Goal: Transaction & Acquisition: Subscribe to service/newsletter

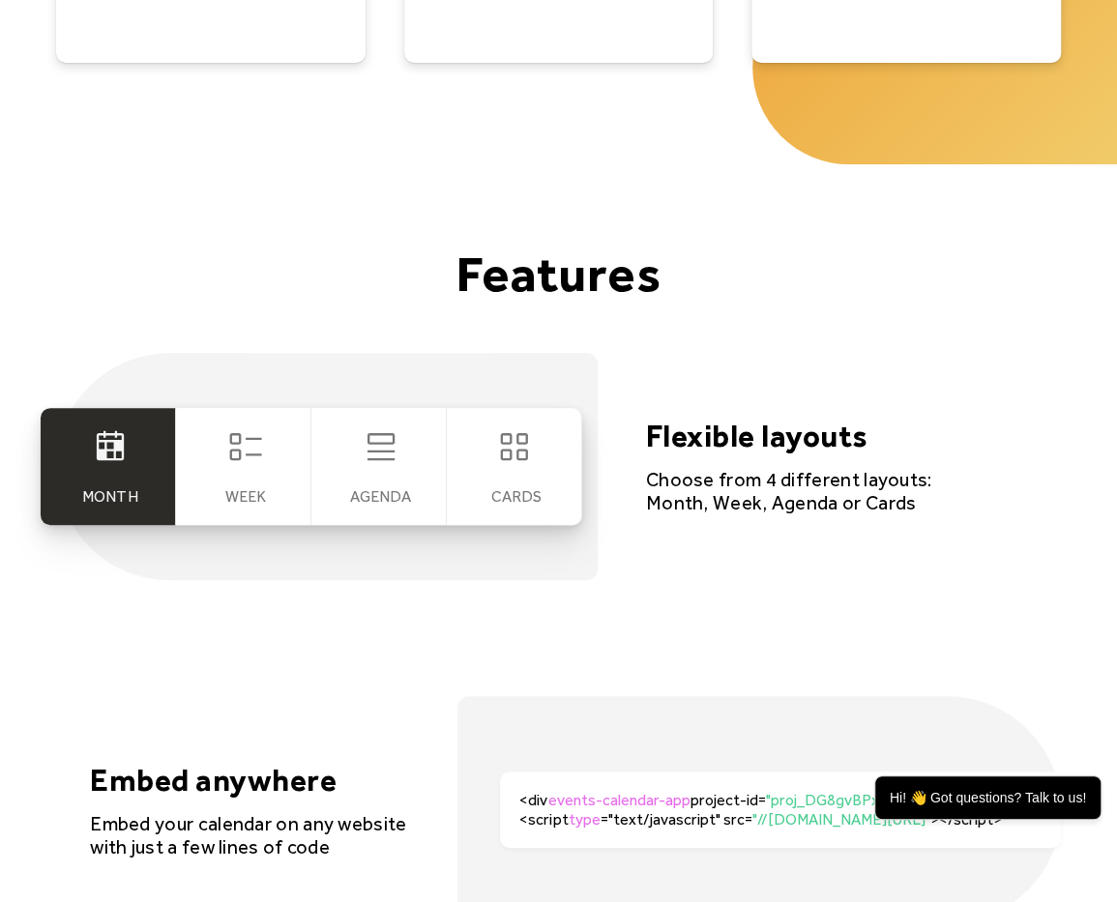
scroll to position [3434, 0]
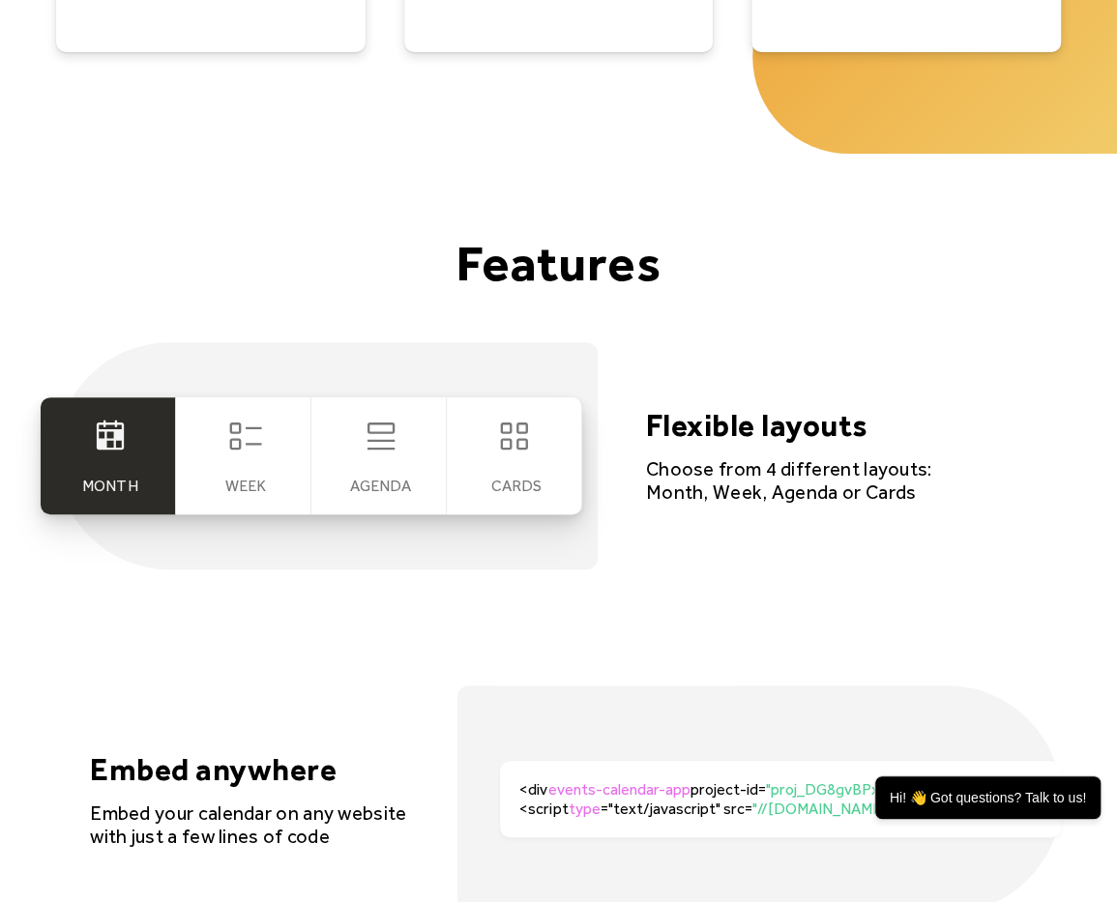
click at [407, 467] on div "Agenda" at bounding box center [378, 456] width 135 height 117
drag, startPoint x: 407, startPoint y: 467, endPoint x: 511, endPoint y: 454, distance: 104.4
click at [511, 454] on div "Month Week [GEOGRAPHIC_DATA] cards" at bounding box center [312, 456] width 542 height 117
click at [511, 454] on div "cards" at bounding box center [514, 456] width 135 height 117
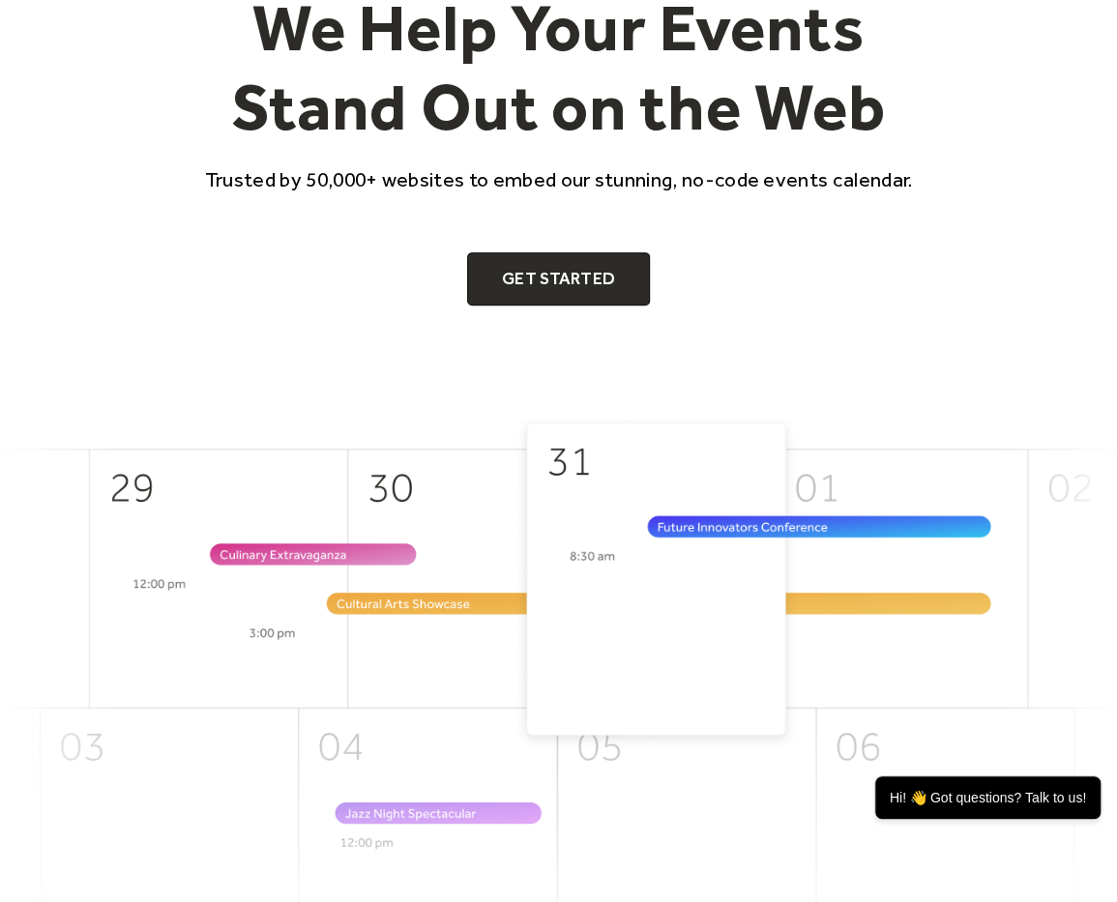
scroll to position [0, 0]
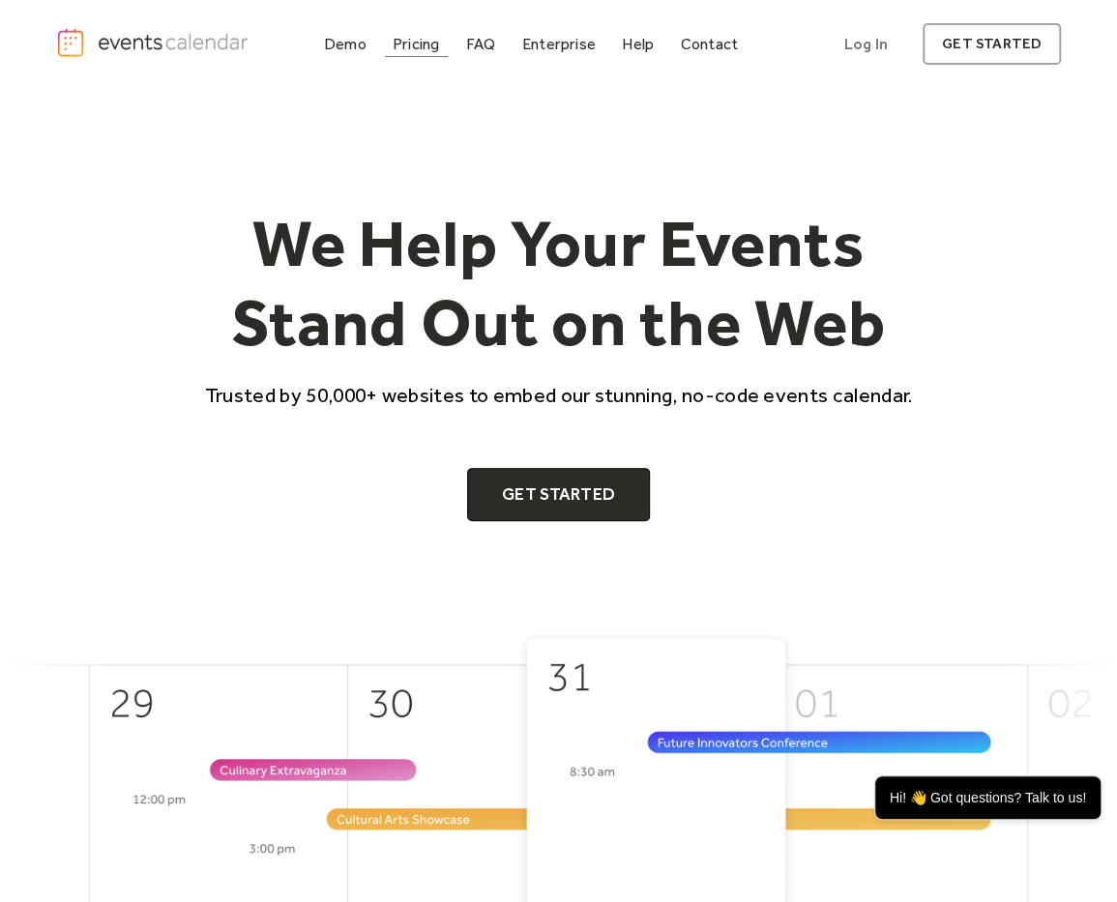
click at [423, 47] on div "Pricing" at bounding box center [416, 44] width 47 height 11
